Goal: Task Accomplishment & Management: Manage account settings

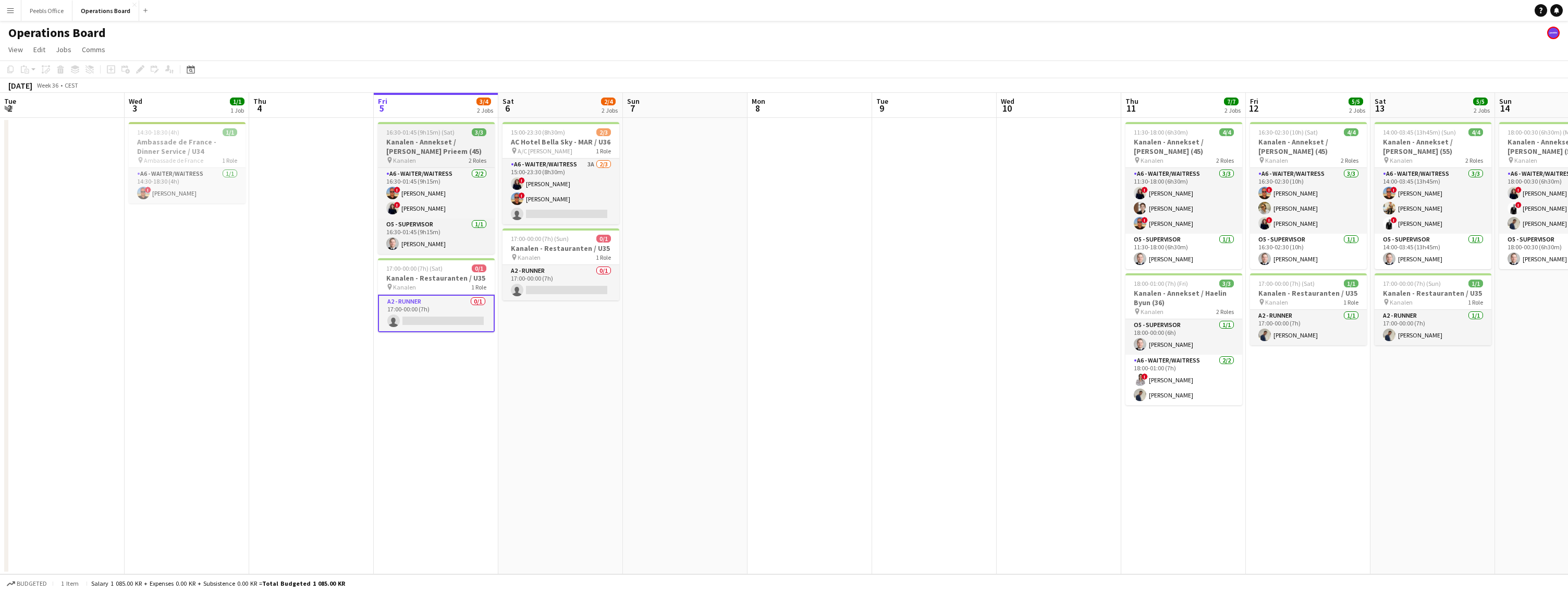
scroll to position [0, 249]
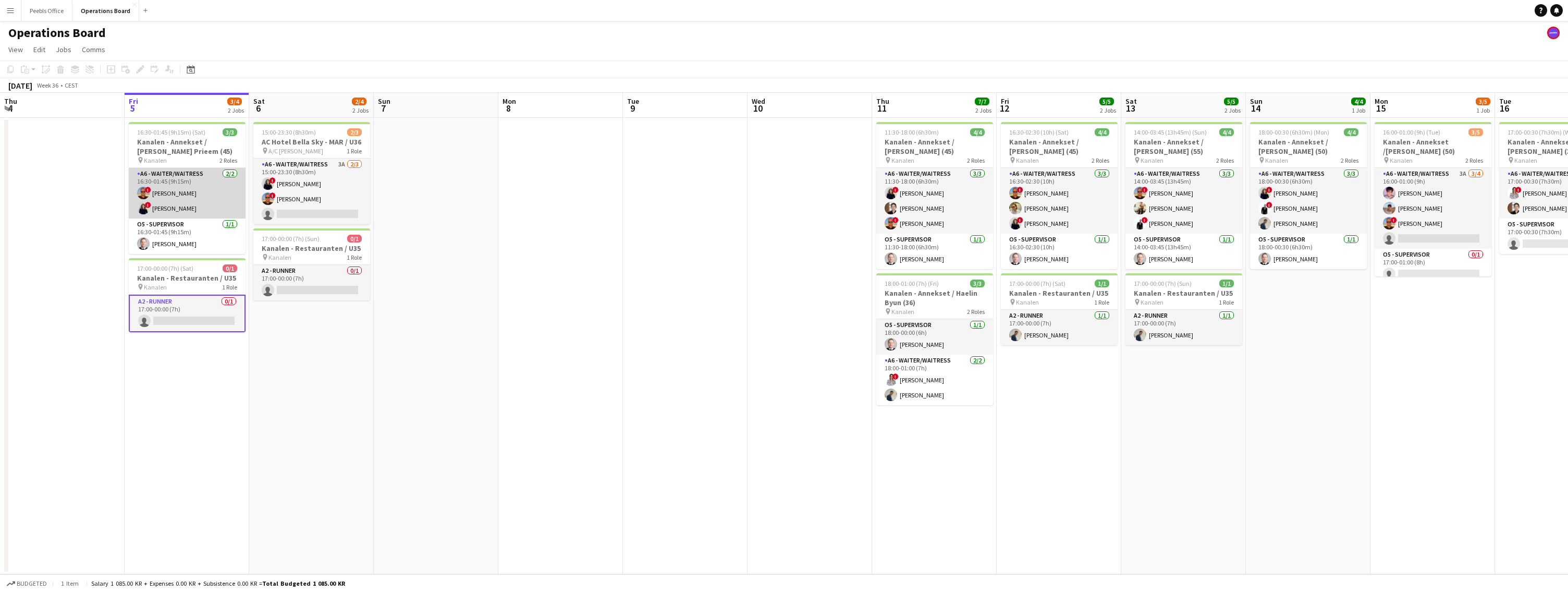
click at [197, 200] on app-card-role "A6 - WAITER/WAITRESS [DATE] 16:30-01:45 (9h15m) ! [PERSON_NAME] ! Ugne [GEOGRAP…" at bounding box center [187, 193] width 117 height 50
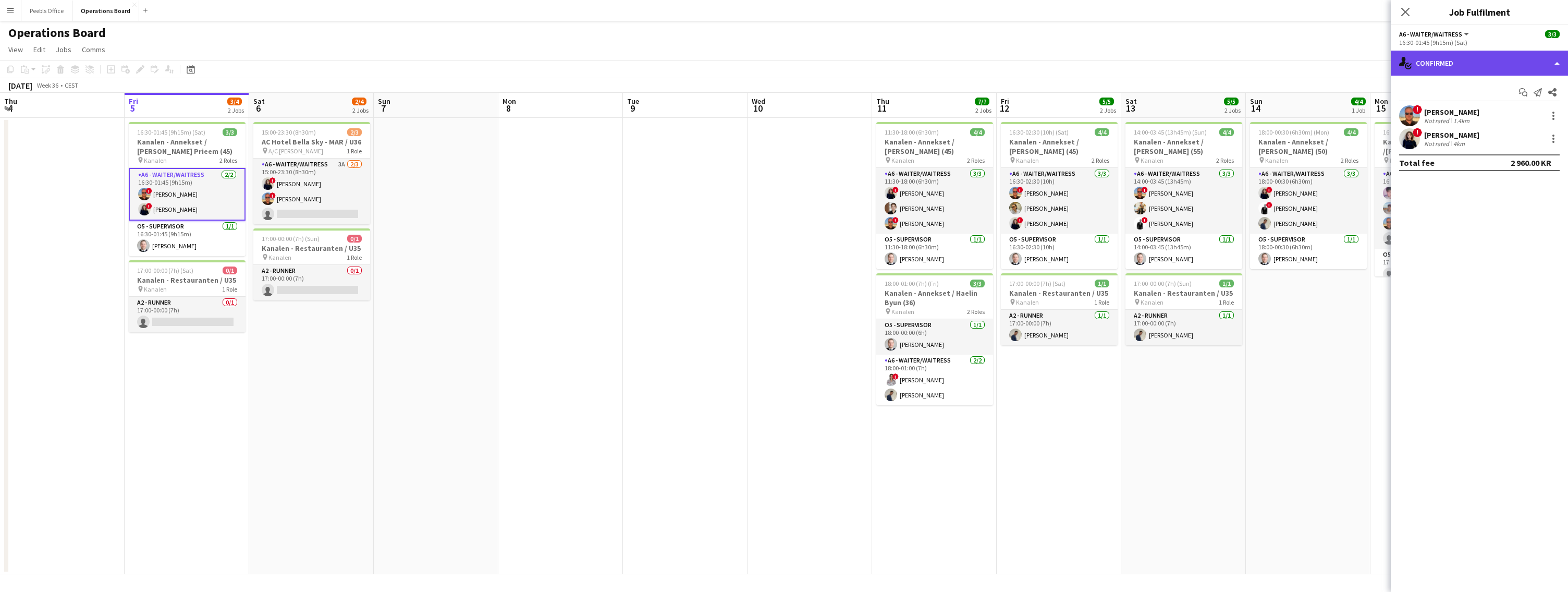
click at [1500, 62] on div "single-neutral-actions-check-2 Confirmed" at bounding box center [1479, 63] width 177 height 25
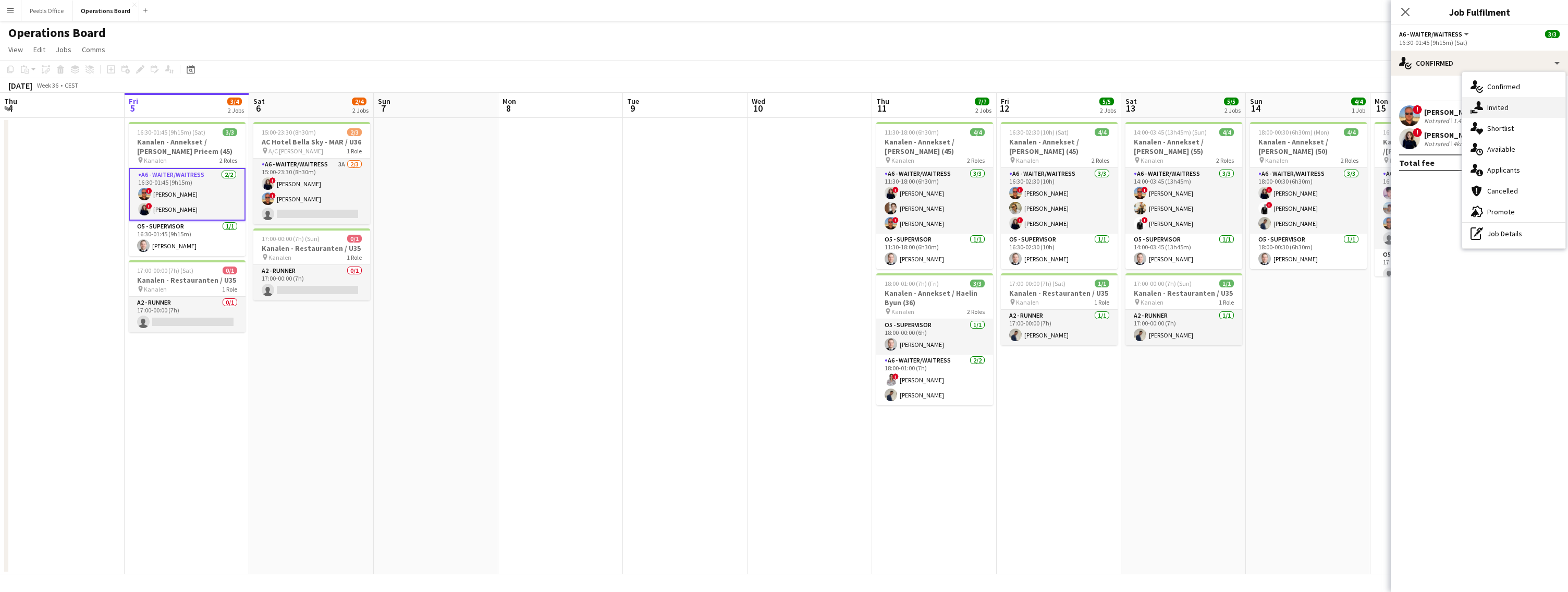
click at [1509, 108] on div "single-neutral-actions-share-1 Invited" at bounding box center [1513, 107] width 103 height 21
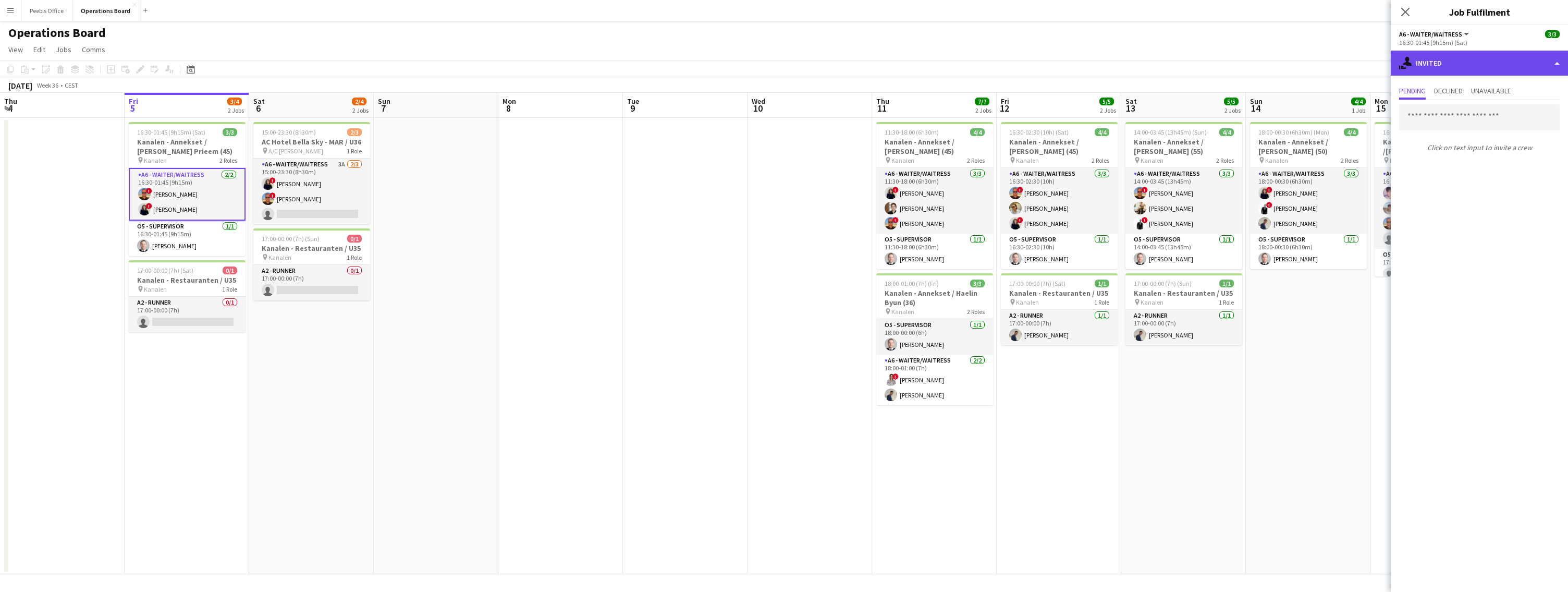
click at [1487, 66] on div "single-neutral-actions-share-1 Invited" at bounding box center [1479, 63] width 177 height 25
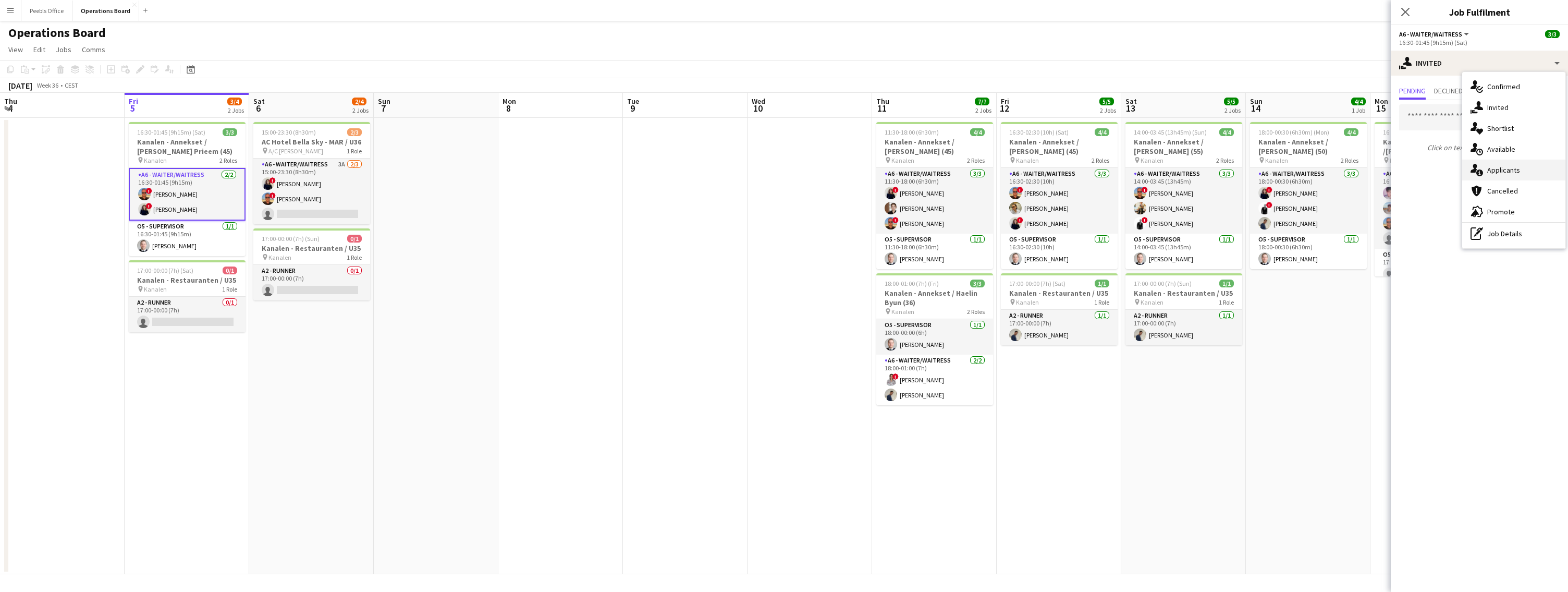
click at [1497, 164] on div "single-neutral-actions-information Applicants" at bounding box center [1513, 170] width 103 height 21
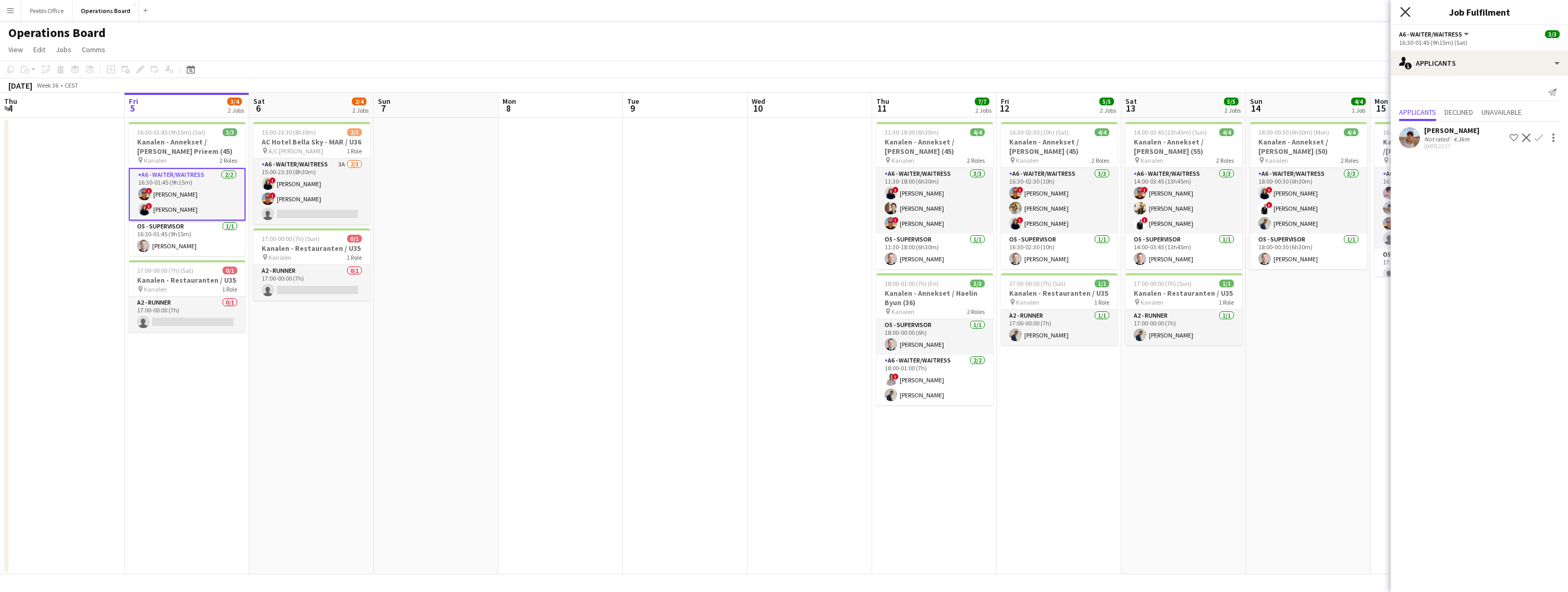
click at [1405, 16] on icon "Close pop-in" at bounding box center [1405, 11] width 10 height 10
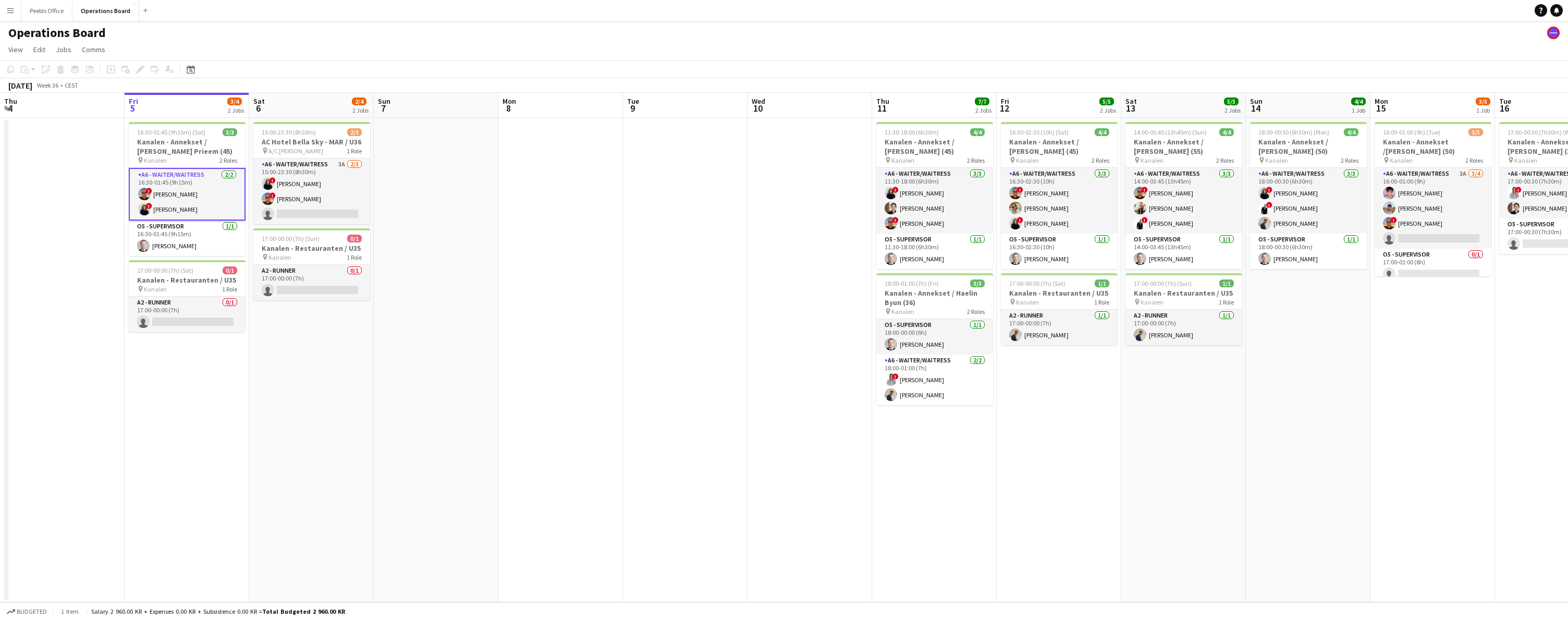
click at [489, 111] on app-board-header-date "Sun 7" at bounding box center [435, 105] width 124 height 25
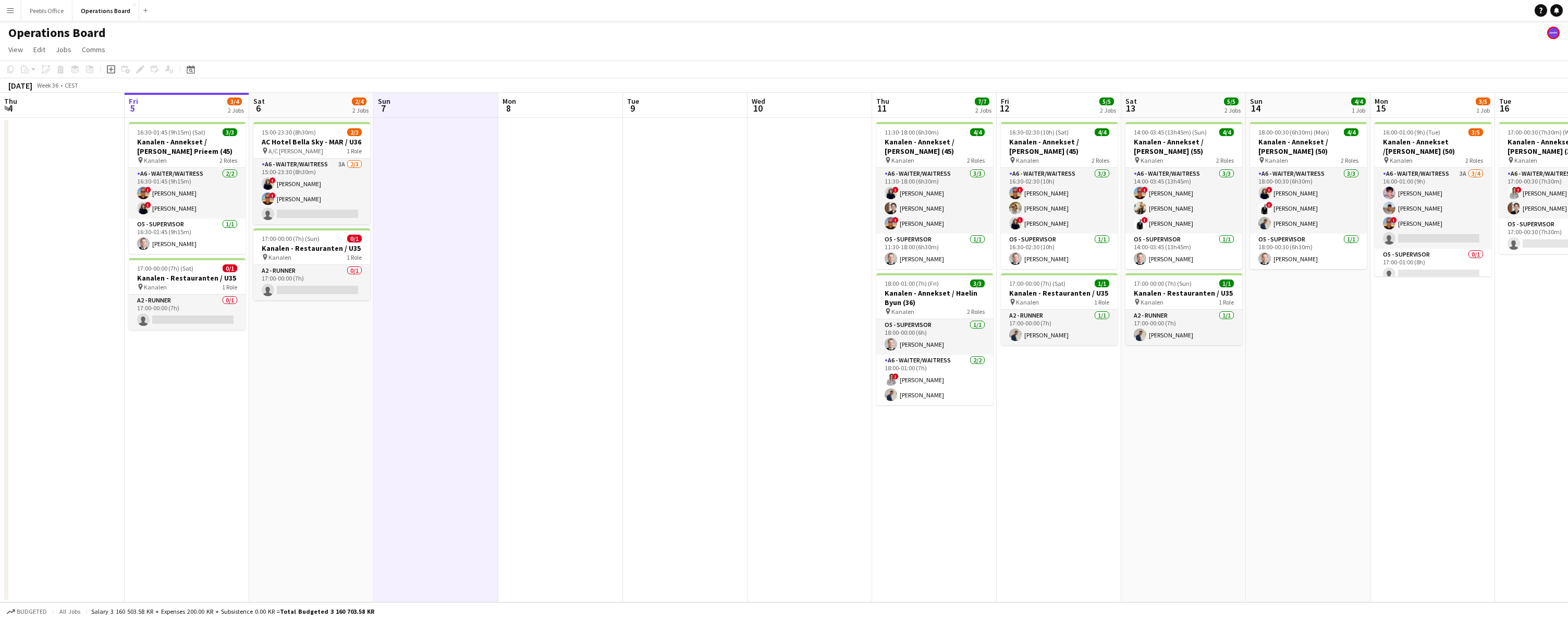
click at [485, 58] on app-page-menu "View Day view expanded Day view collapsed Month view Date picker Jump to [DATE]…" at bounding box center [784, 50] width 1568 height 20
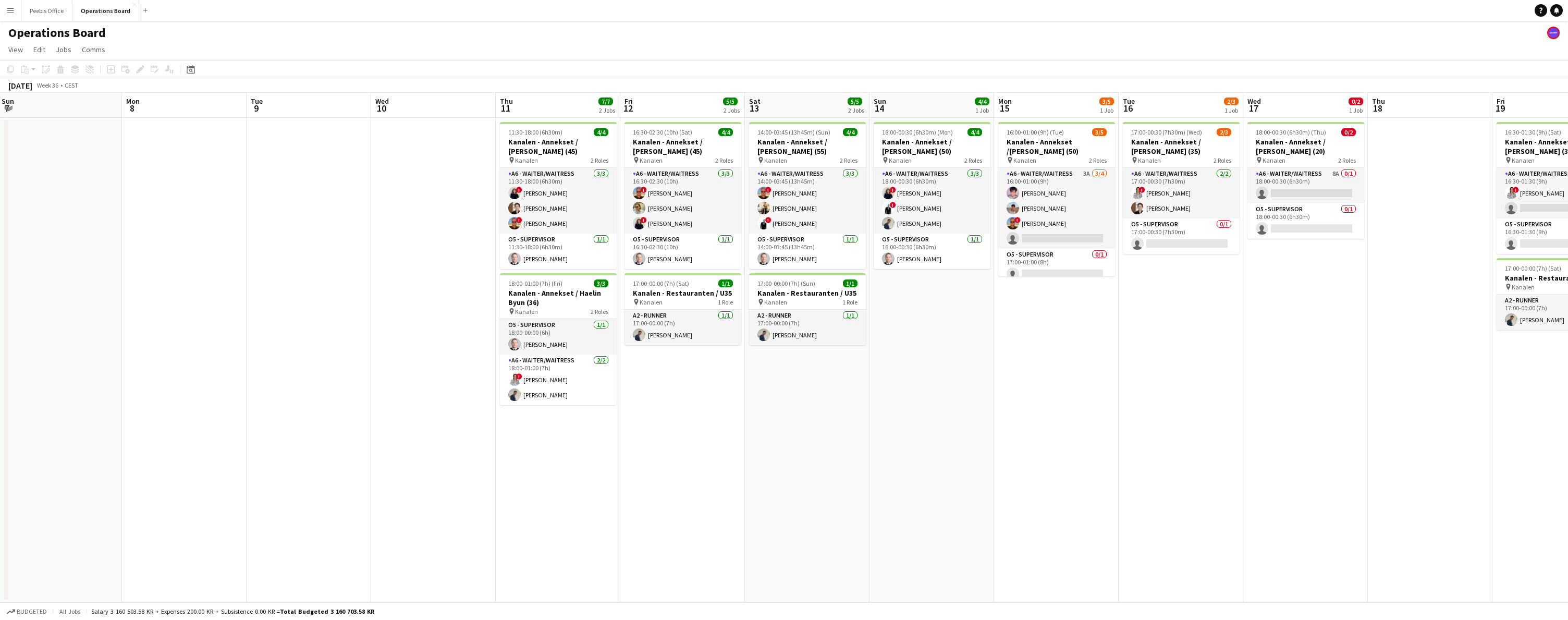
scroll to position [0, 395]
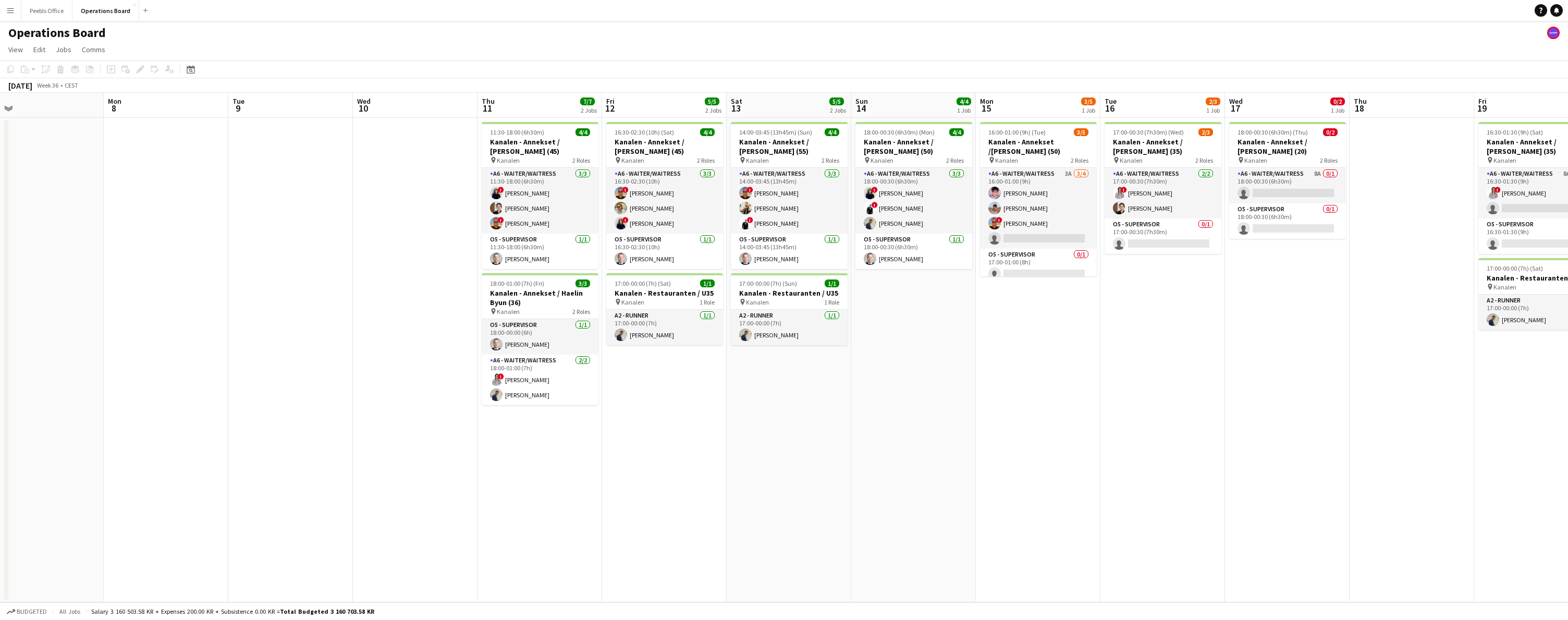
drag, startPoint x: 1507, startPoint y: 405, endPoint x: 1112, endPoint y: 482, distance: 402.4
click at [1112, 482] on app-calendar-viewport "Thu 4 Fri 5 3/4 2 Jobs Sat 6 2/4 2 Jobs Sun 7 Mon 8 Tue 9 Wed 10 Thu 11 7/7 2 J…" at bounding box center [784, 347] width 1568 height 509
click at [1180, 461] on app-date-cell "17:00-00:30 (7h30m) (Wed) 2/3 Kanalen - Annekset / [PERSON_NAME] (35) pin Kanal…" at bounding box center [1162, 360] width 124 height 484
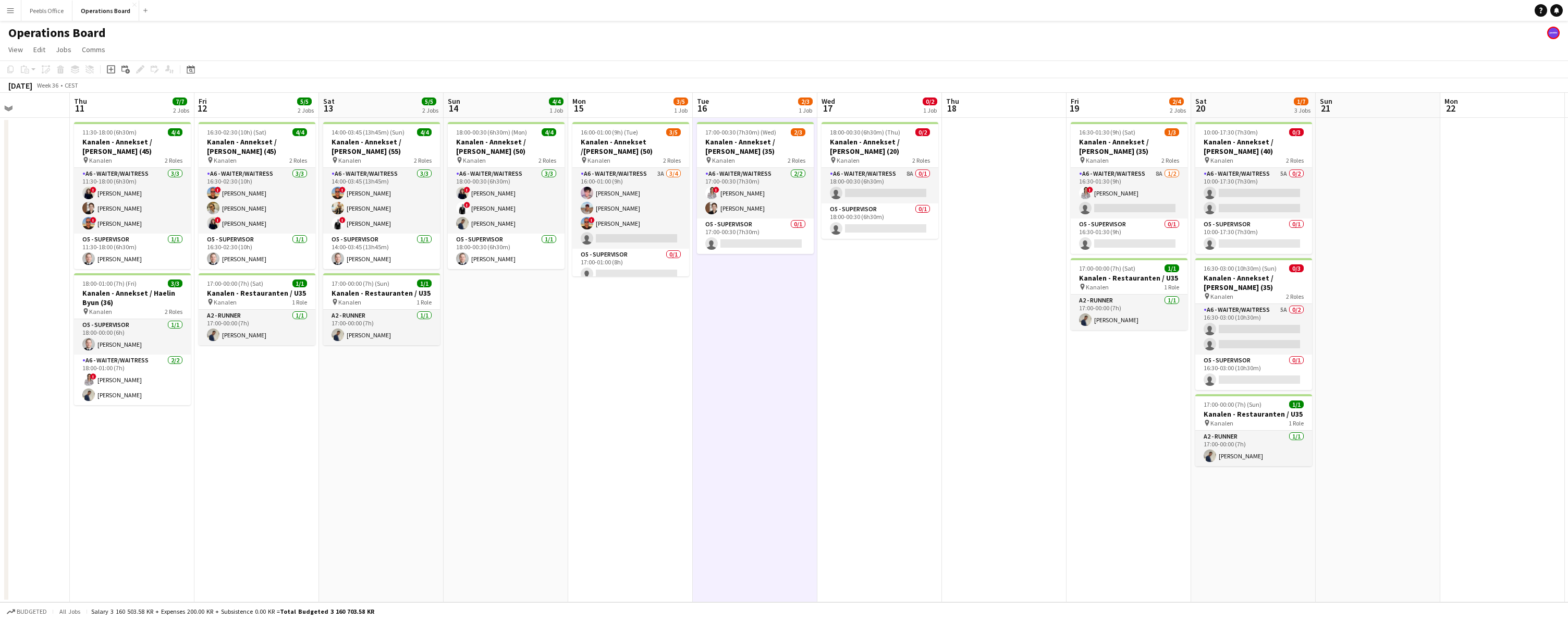
scroll to position [0, 440]
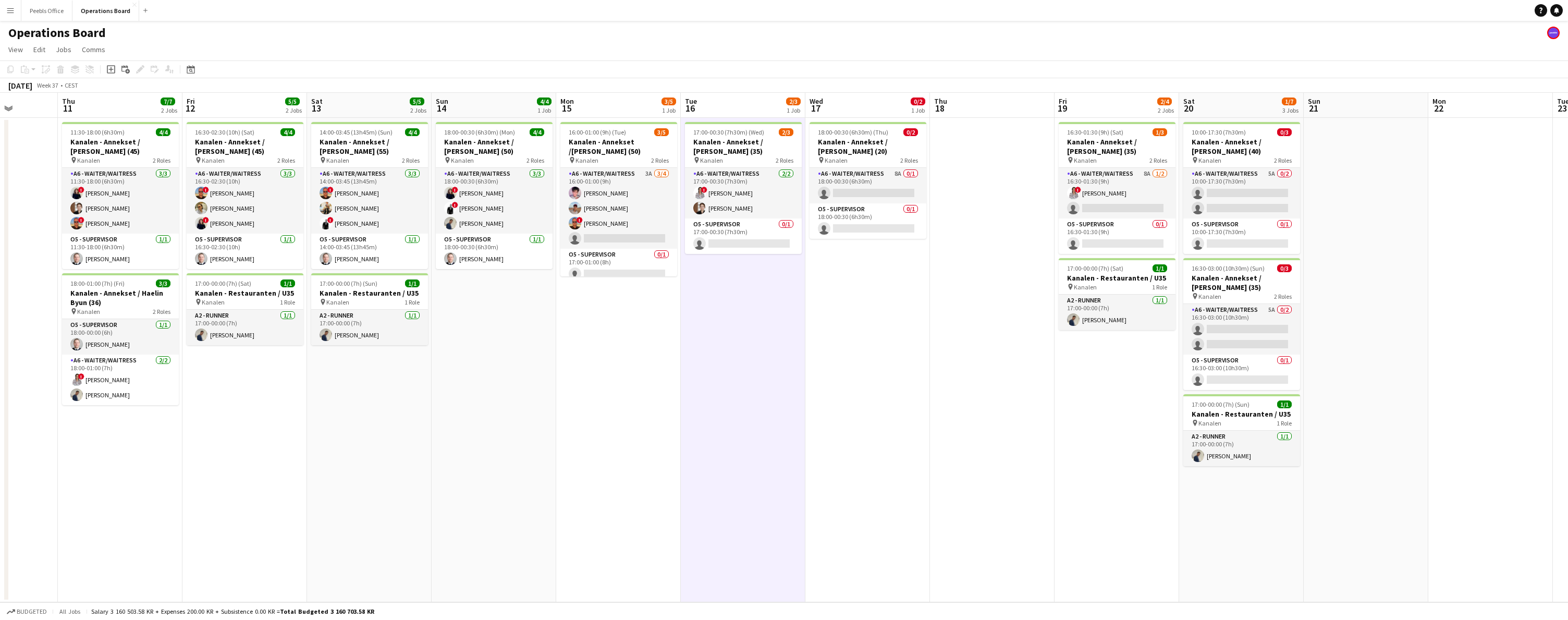
drag, startPoint x: 1337, startPoint y: 453, endPoint x: 950, endPoint y: 491, distance: 388.9
click at [950, 491] on app-calendar-viewport "Sun 7 Mon 8 Tue 9 Wed 10 Thu 11 7/7 2 Jobs Fri 12 5/5 2 Jobs Sat 13 5/5 2 Jobs …" at bounding box center [784, 347] width 1568 height 509
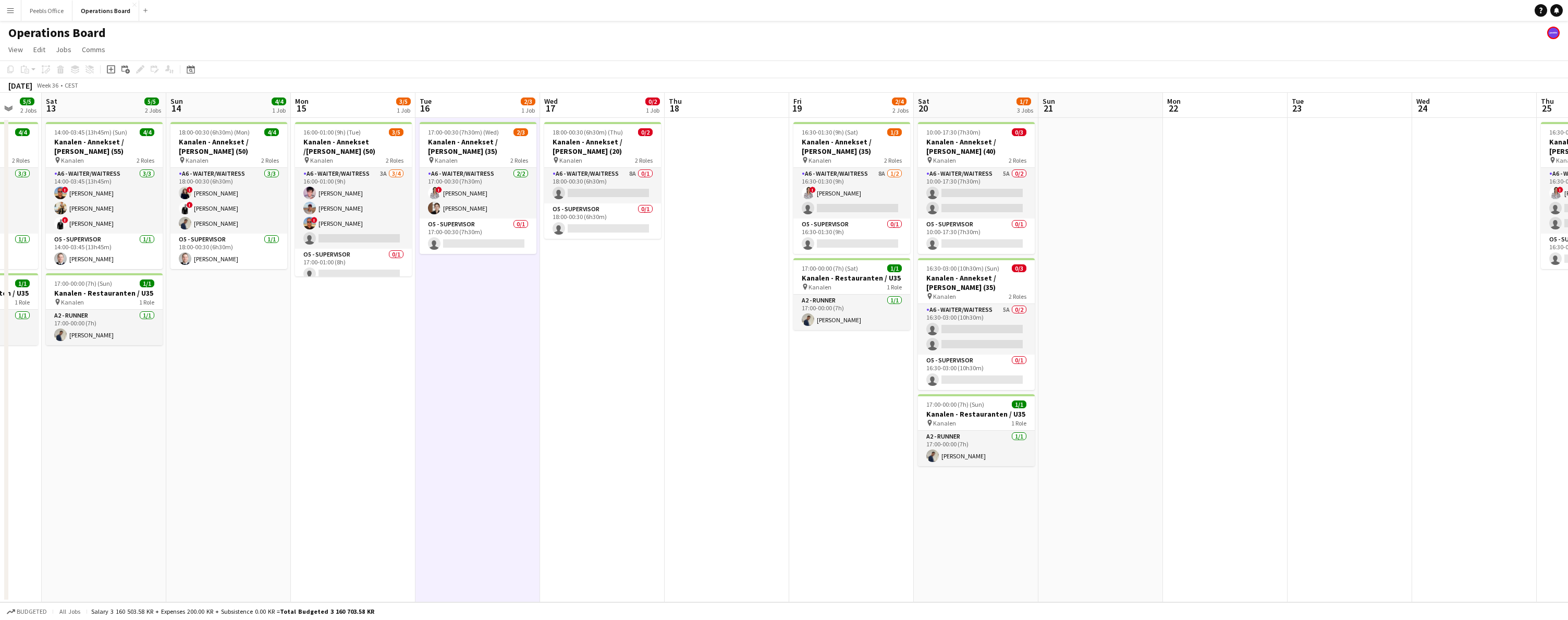
drag, startPoint x: 265, startPoint y: 481, endPoint x: 0, endPoint y: 506, distance: 266.2
click at [0, 506] on app-calendar-viewport "Tue 9 Wed 10 Thu 11 7/7 2 Jobs Fri 12 5/5 2 Jobs Sat 13 5/5 2 Jobs Sun 14 4/4 1…" at bounding box center [784, 347] width 1568 height 509
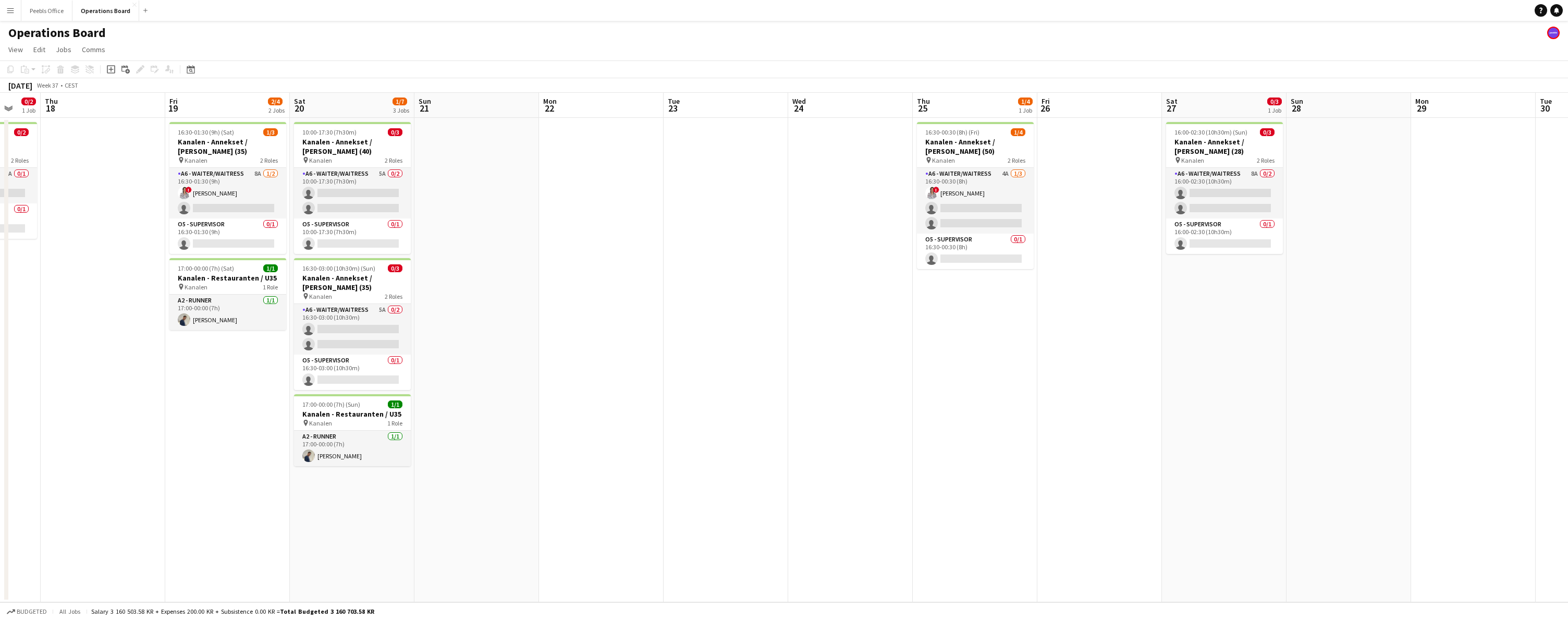
scroll to position [0, 369]
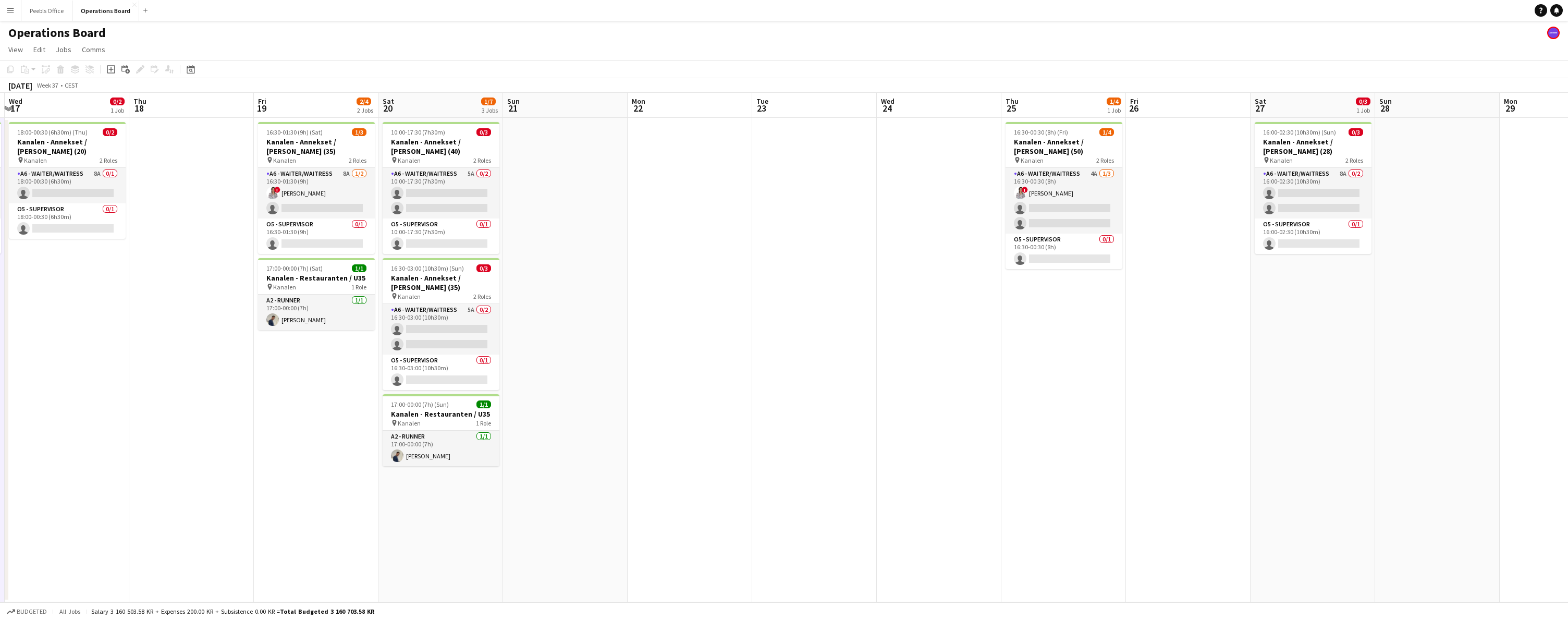
drag, startPoint x: 1256, startPoint y: 494, endPoint x: 585, endPoint y: 520, distance: 671.5
click at [585, 520] on app-calendar-viewport "Sun 14 4/4 1 Job Mon 15 3/5 1 Job Tue 16 2/3 1 Job Wed 17 0/2 1 Job Thu 18 Fri …" at bounding box center [784, 347] width 1568 height 509
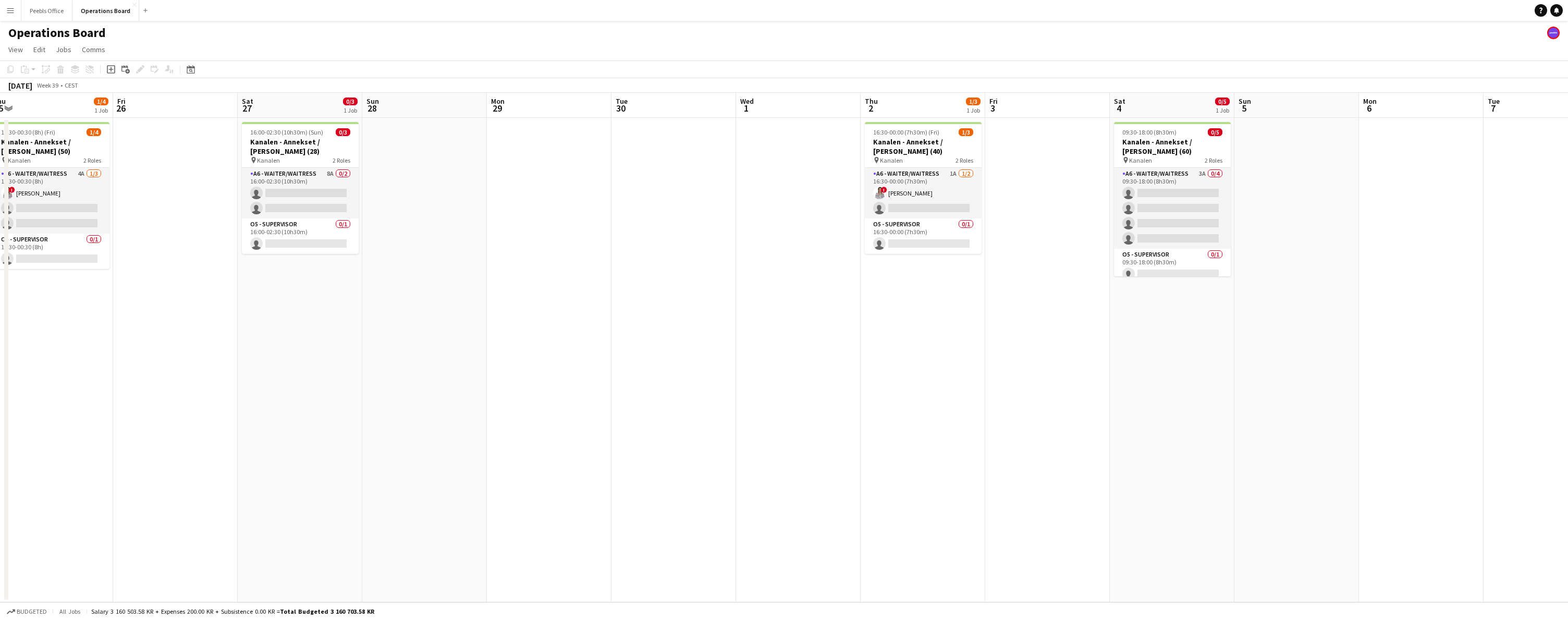
scroll to position [0, 395]
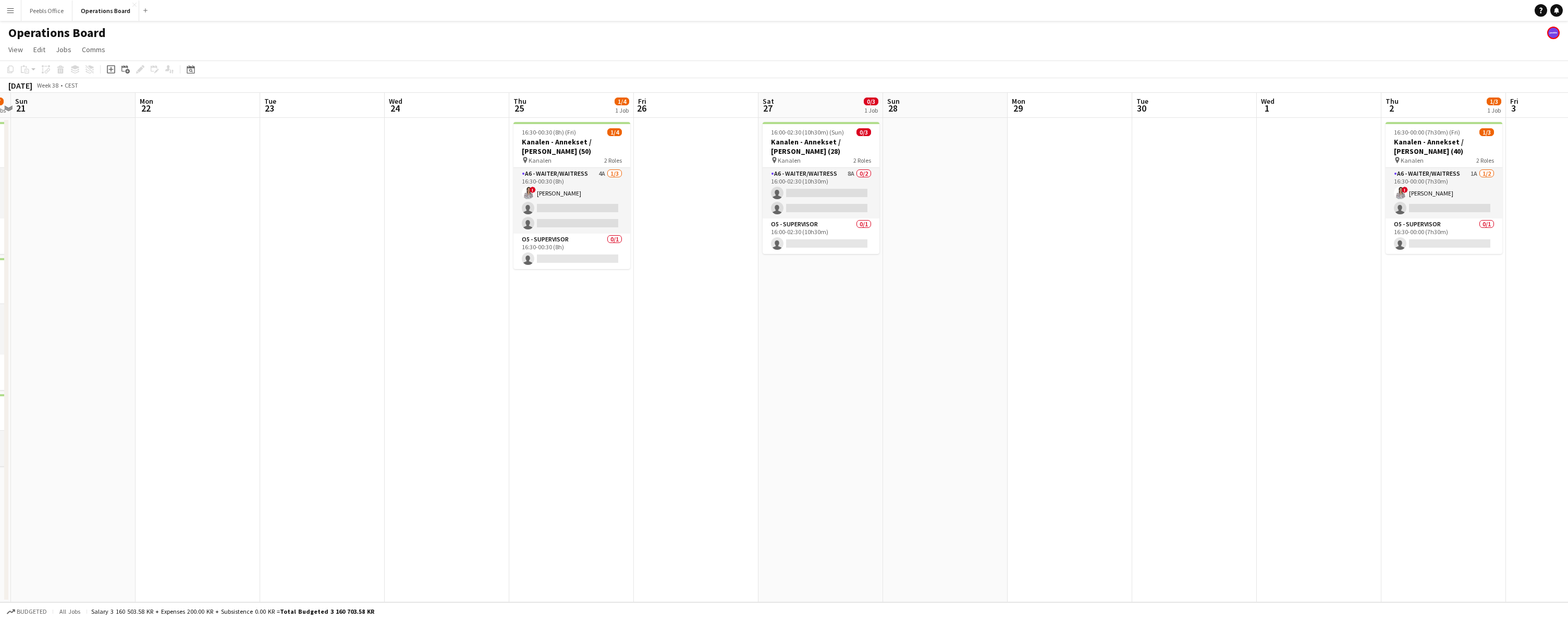
drag, startPoint x: 1437, startPoint y: 443, endPoint x: 1568, endPoint y: 316, distance: 182.5
click at [1568, 316] on app-calendar-viewport "Fri 19 2/4 2 Jobs Sat 20 1/7 3 Jobs Sun 21 Mon 22 Tue 23 Wed 24 Thu 25 1/4 1 Jo…" at bounding box center [784, 347] width 1568 height 509
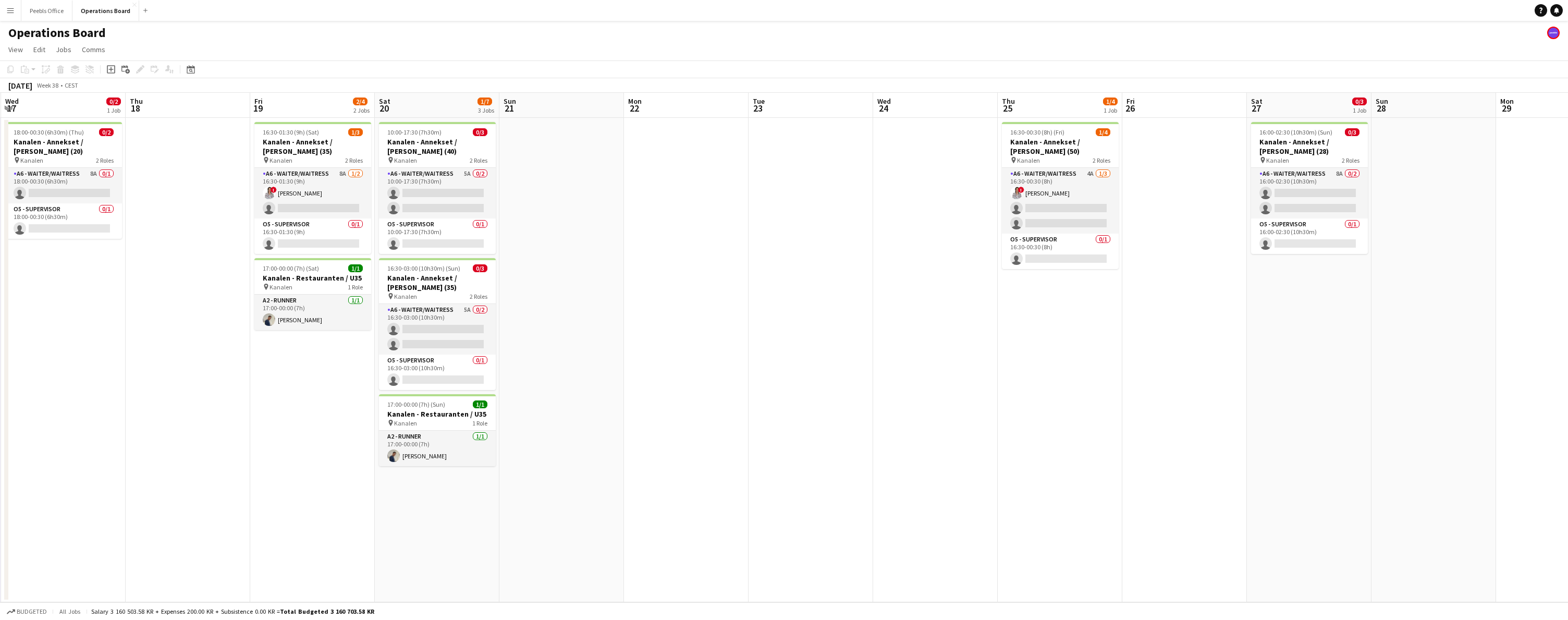
scroll to position [0, 0]
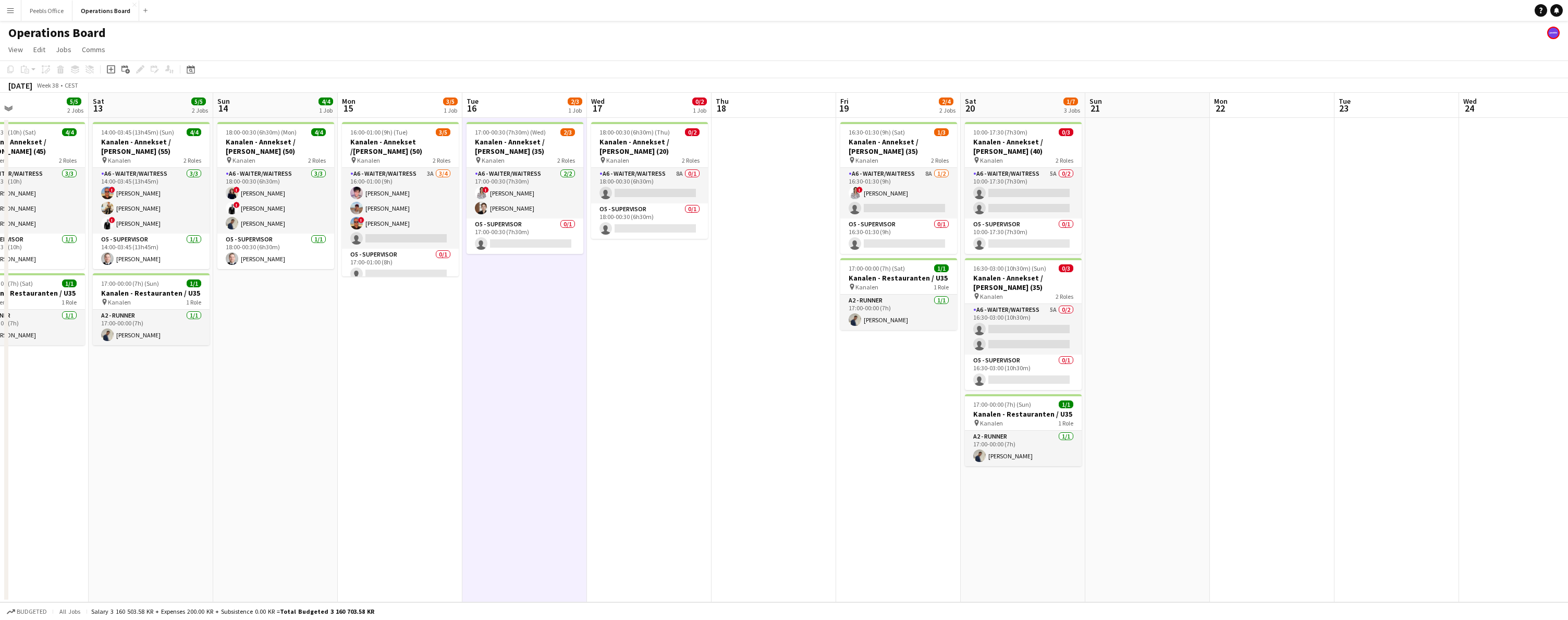
drag, startPoint x: 188, startPoint y: 488, endPoint x: 1273, endPoint y: 452, distance: 1085.6
click at [1273, 452] on app-calendar-viewport "Wed 10 Thu 11 7/7 2 Jobs Fri 12 5/5 2 Jobs Sat 13 5/5 2 Jobs Sun 14 4/4 1 Job M…" at bounding box center [784, 347] width 1568 height 509
